Goal: Transaction & Acquisition: Purchase product/service

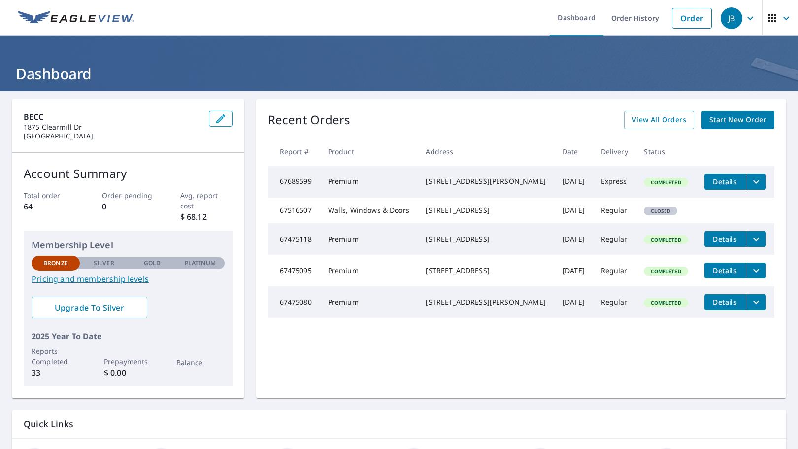
click at [692, 22] on link "Order" at bounding box center [692, 18] width 40 height 21
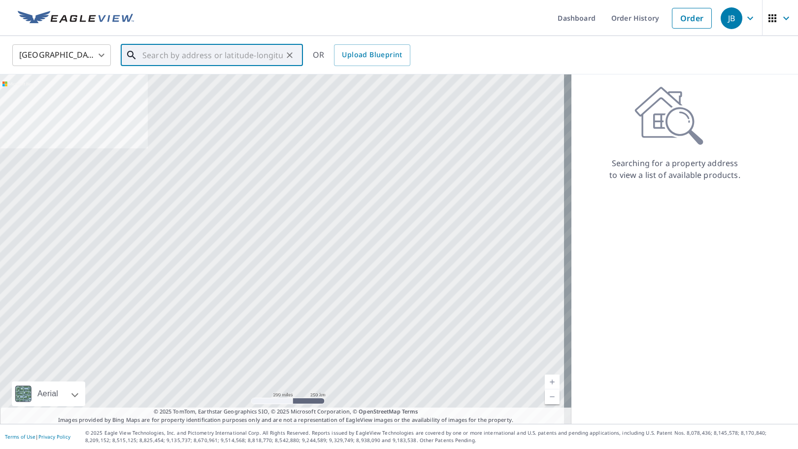
paste input "[STREET_ADDRESS][PERSON_NAME]"
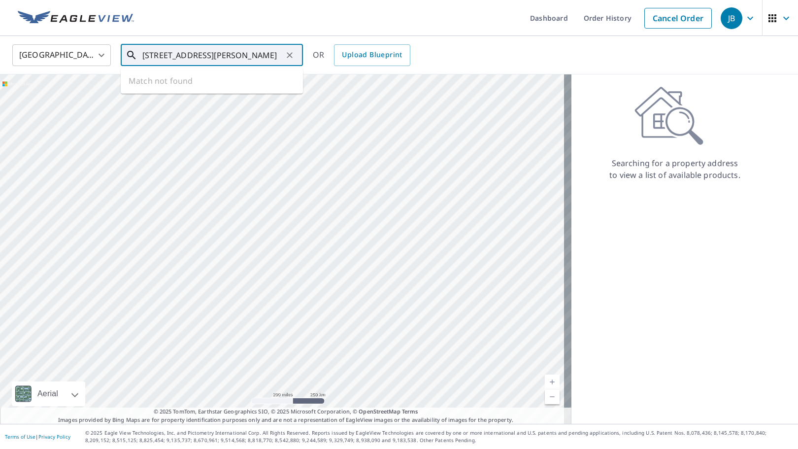
scroll to position [0, 16]
type input "[STREET_ADDRESS][PERSON_NAME]"
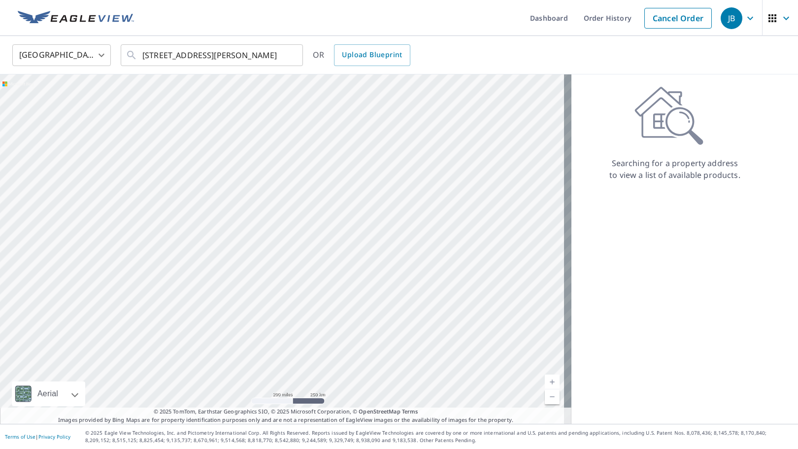
scroll to position [0, 0]
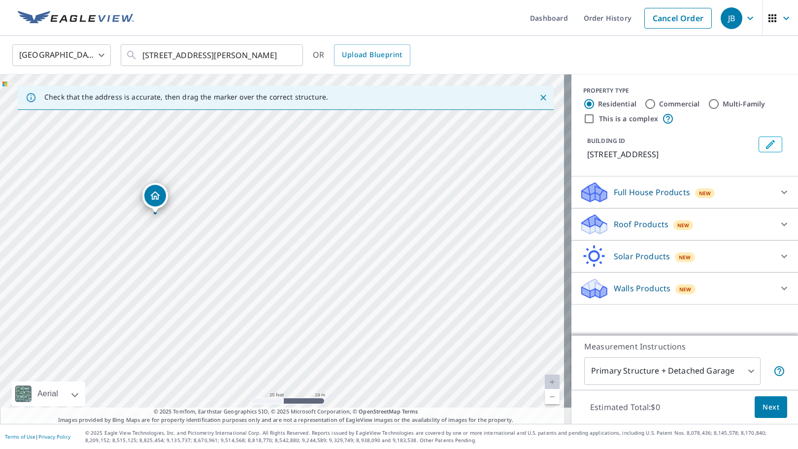
click at [646, 224] on p "Roof Products" at bounding box center [640, 224] width 55 height 12
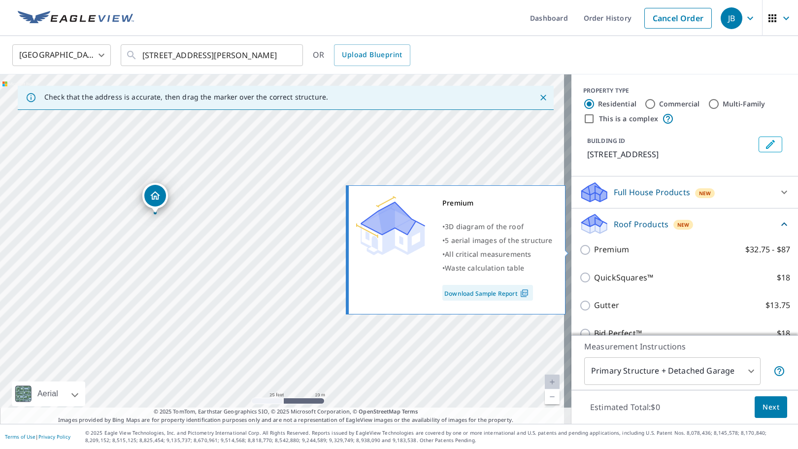
click at [606, 251] on p "Premium" at bounding box center [611, 249] width 35 height 12
click at [594, 251] on input "Premium $32.75 - $87" at bounding box center [586, 250] width 15 height 12
checkbox input "true"
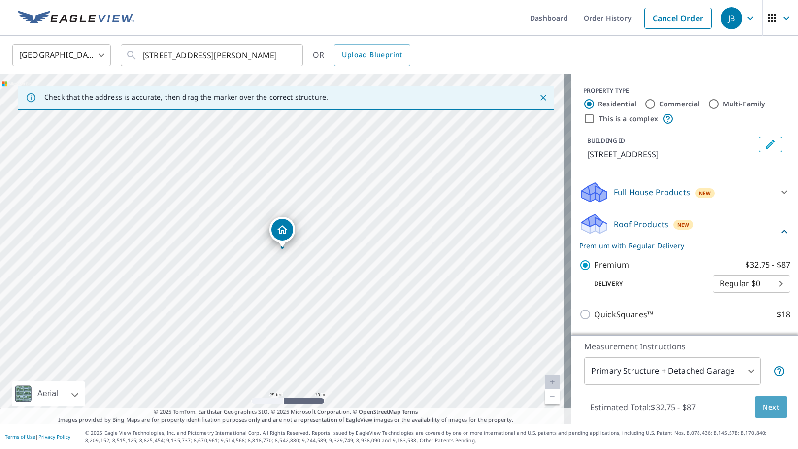
click at [771, 406] on span "Next" at bounding box center [770, 407] width 17 height 12
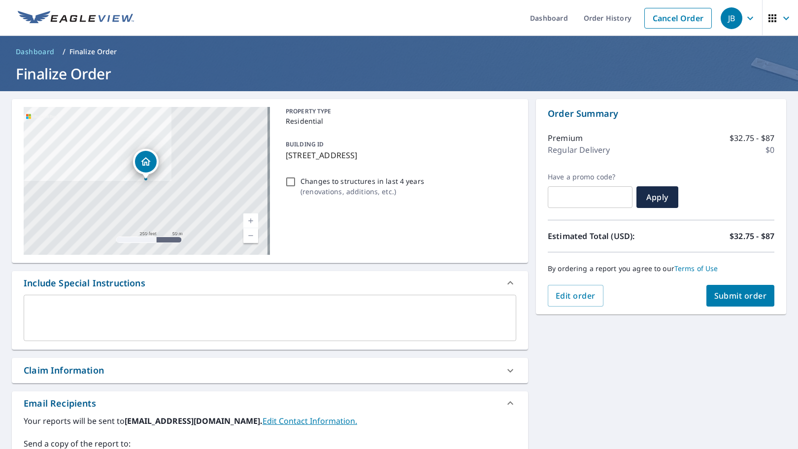
click at [109, 323] on textarea at bounding box center [270, 318] width 479 height 28
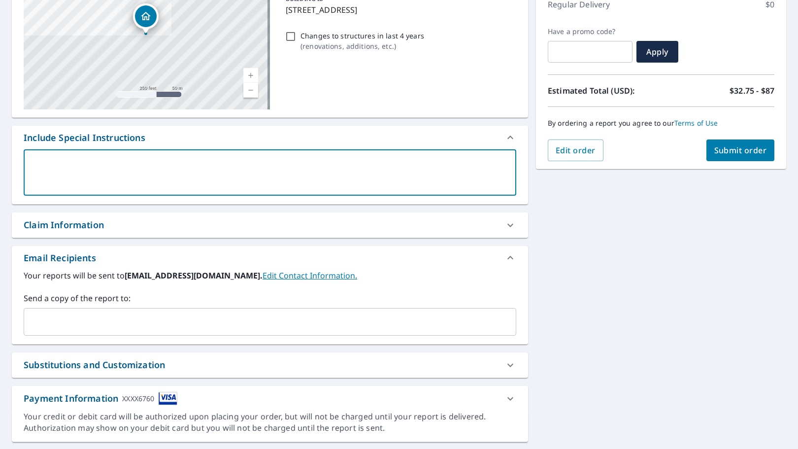
scroll to position [148, 0]
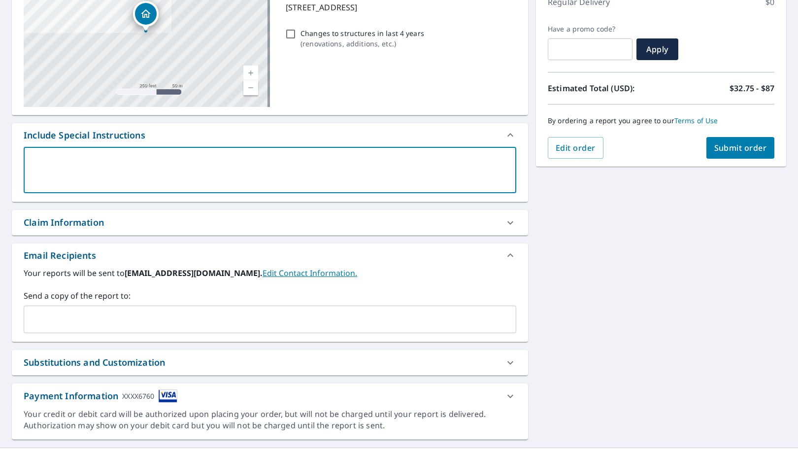
click at [89, 323] on input "text" at bounding box center [262, 319] width 469 height 19
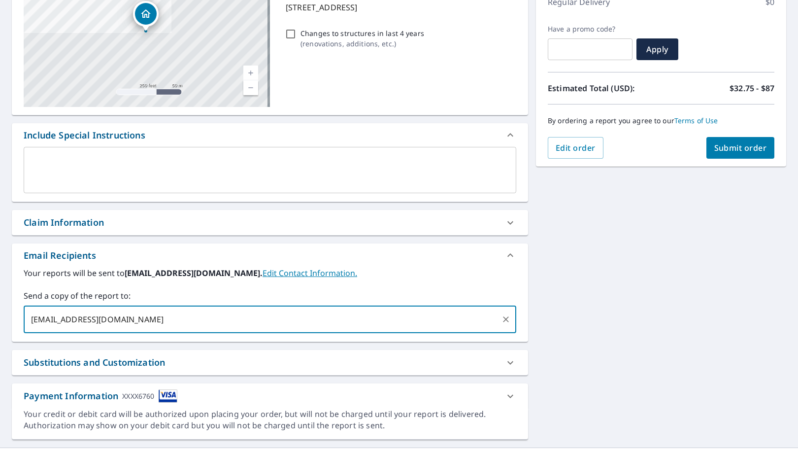
drag, startPoint x: 141, startPoint y: 316, endPoint x: 29, endPoint y: 316, distance: 111.8
click at [29, 316] on input "[EMAIL_ADDRESS][DOMAIN_NAME]" at bounding box center [262, 319] width 469 height 19
drag, startPoint x: 40, startPoint y: 319, endPoint x: 63, endPoint y: 335, distance: 27.9
click at [41, 320] on input "pagutjahr" at bounding box center [262, 319] width 469 height 19
click at [79, 322] on input "pgutjahr" at bounding box center [262, 319] width 469 height 19
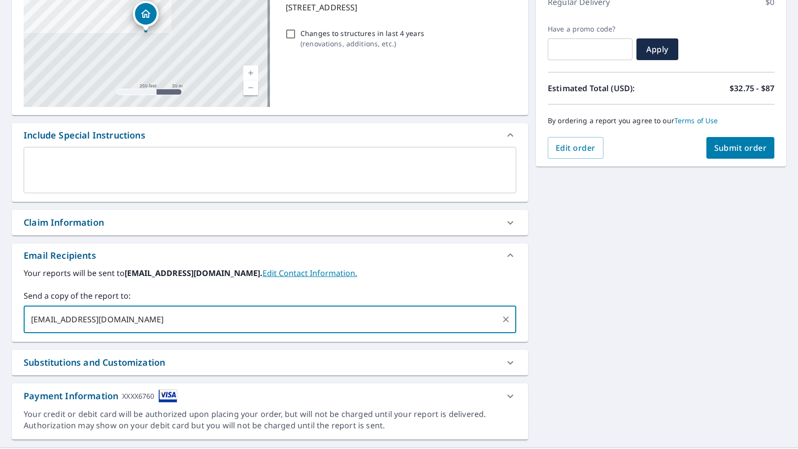
type input "[EMAIL_ADDRESS][DOMAIN_NAME]"
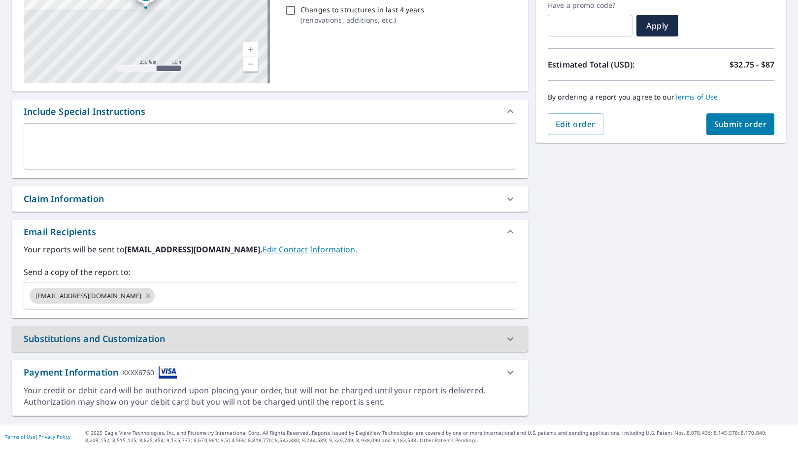
scroll to position [0, 0]
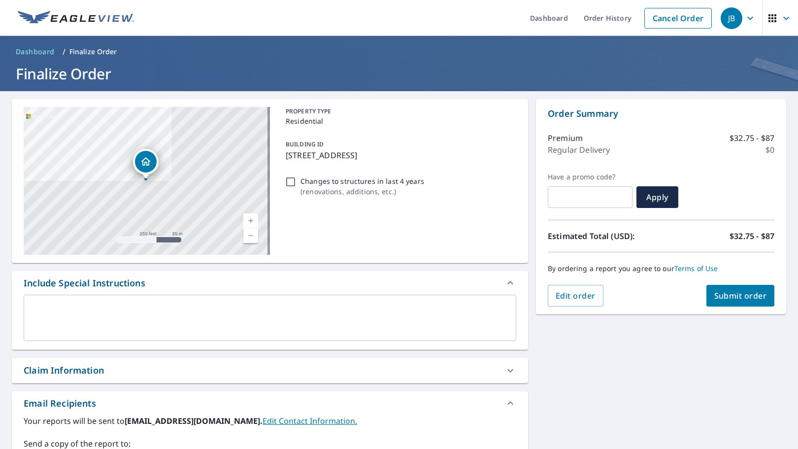
click at [734, 298] on span "Submit order" at bounding box center [740, 295] width 53 height 11
